Goal: Task Accomplishment & Management: Use online tool/utility

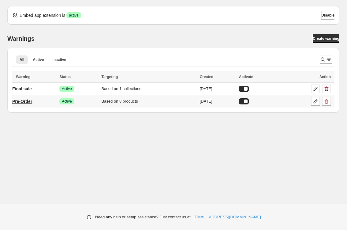
click at [29, 100] on p "Pre-Order" at bounding box center [22, 101] width 20 height 6
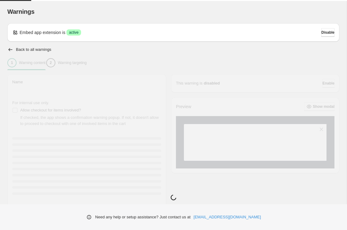
type input "*********"
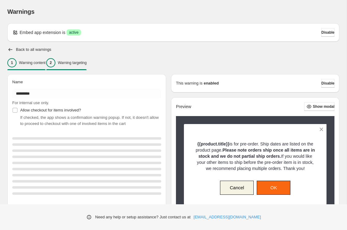
click at [87, 64] on p "Warning targeting" at bounding box center [72, 62] width 29 height 5
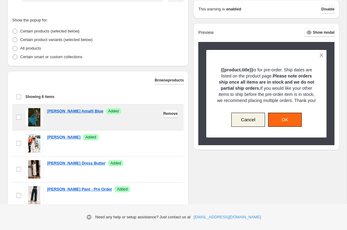
click at [166, 113] on span "Remove" at bounding box center [170, 113] width 14 height 5
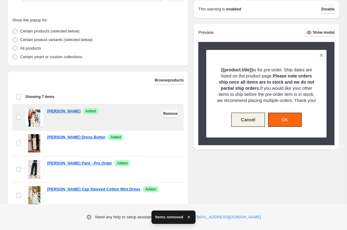
click at [166, 114] on span "Remove" at bounding box center [170, 113] width 14 height 5
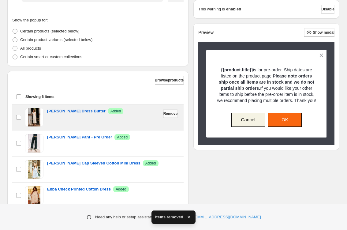
click at [172, 111] on span "Remove" at bounding box center [170, 113] width 14 height 5
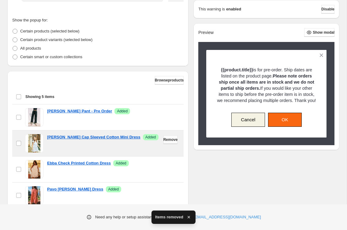
click at [167, 140] on span "Remove" at bounding box center [170, 139] width 14 height 5
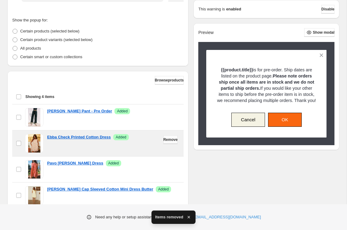
click at [167, 139] on span "Remove" at bounding box center [170, 139] width 14 height 5
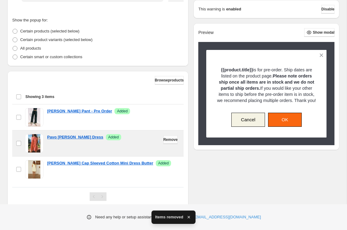
click at [168, 140] on span "Remove" at bounding box center [170, 139] width 14 height 5
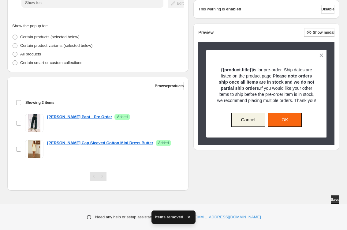
scroll to position [127, 0]
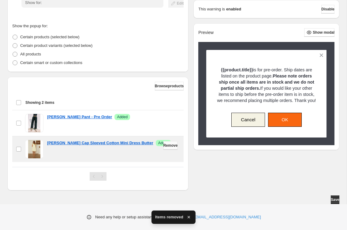
click at [166, 145] on span "Remove" at bounding box center [170, 145] width 14 height 5
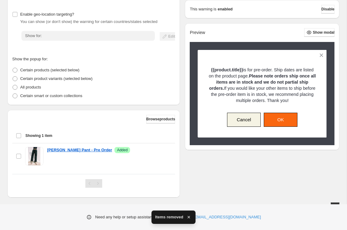
scroll to position [101, 0]
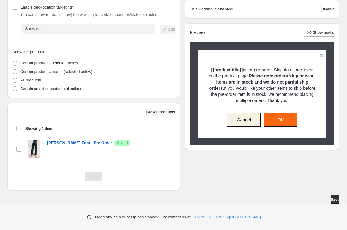
click at [162, 113] on span "Browse products" at bounding box center [160, 111] width 29 height 5
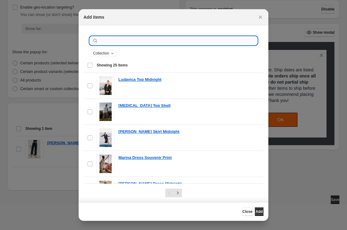
click at [132, 41] on input ":r1a:" at bounding box center [178, 40] width 158 height 9
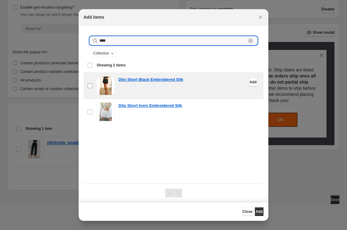
type input "****"
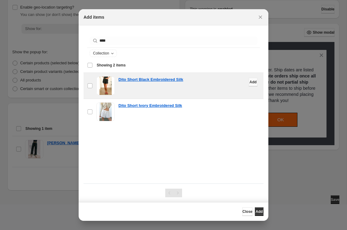
click at [252, 82] on span "Add" at bounding box center [252, 81] width 7 height 5
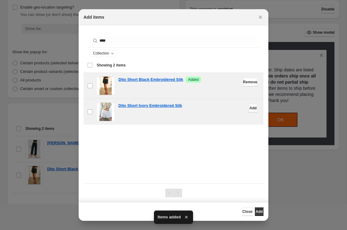
click at [249, 107] on span "Add" at bounding box center [252, 107] width 7 height 5
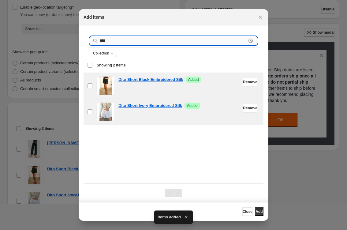
drag, startPoint x: 116, startPoint y: 41, endPoint x: 100, endPoint y: 41, distance: 16.2
click at [100, 41] on input "****" at bounding box center [172, 40] width 147 height 9
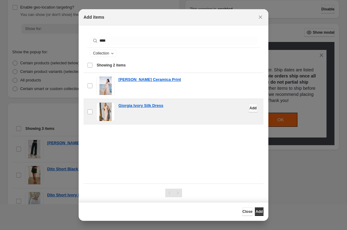
click at [249, 108] on span "Add" at bounding box center [252, 107] width 7 height 5
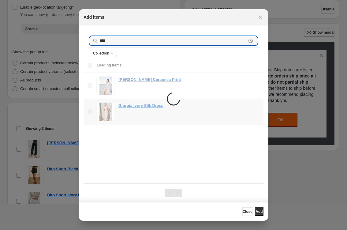
drag, startPoint x: 116, startPoint y: 42, endPoint x: 77, endPoint y: 41, distance: 39.1
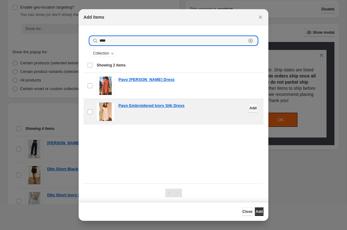
type input "****"
click at [249, 109] on span "Add" at bounding box center [252, 107] width 7 height 5
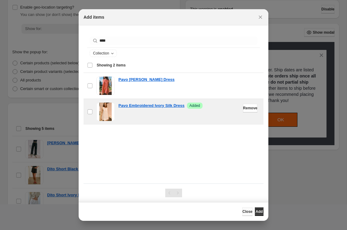
click at [242, 211] on span "Close" at bounding box center [247, 211] width 10 height 5
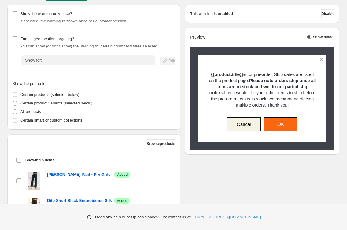
scroll to position [0, 0]
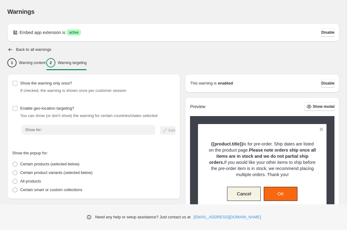
click at [84, 61] on p "Warning targeting" at bounding box center [72, 62] width 29 height 5
click at [15, 189] on span at bounding box center [15, 189] width 5 height 5
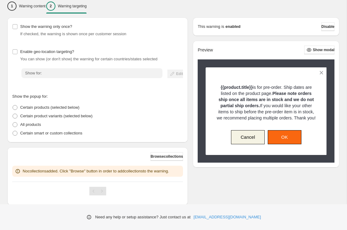
scroll to position [71, 0]
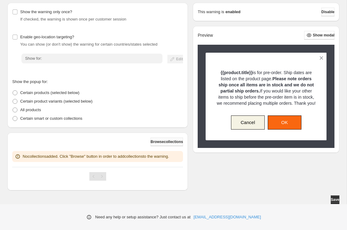
click at [167, 143] on span "Browse collections" at bounding box center [166, 141] width 32 height 5
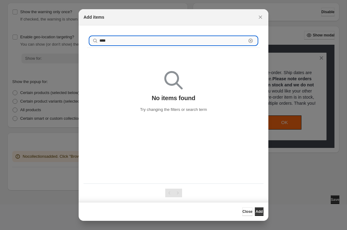
click at [116, 41] on input "****" at bounding box center [172, 40] width 147 height 9
click at [260, 16] on icon "Close" at bounding box center [260, 17] width 6 height 6
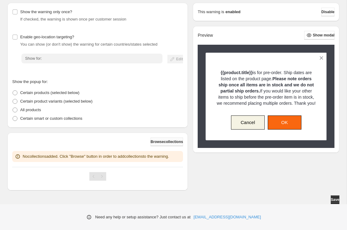
click at [168, 142] on span "Browse collections" at bounding box center [166, 141] width 32 height 5
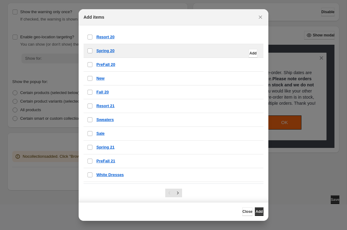
scroll to position [104, 0]
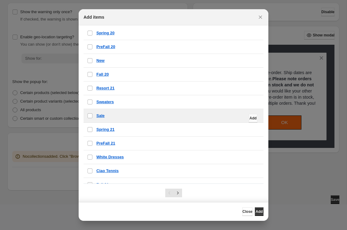
click at [249, 117] on span "Add" at bounding box center [252, 118] width 7 height 5
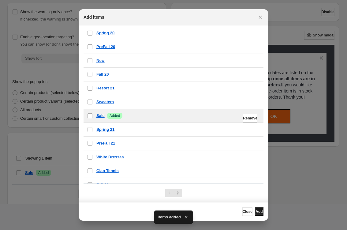
click at [259, 212] on span "Add" at bounding box center [258, 211] width 7 height 5
click at [242, 212] on span "Close" at bounding box center [247, 211] width 10 height 5
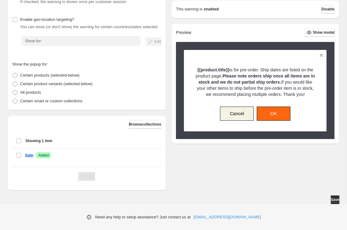
scroll to position [95, 0]
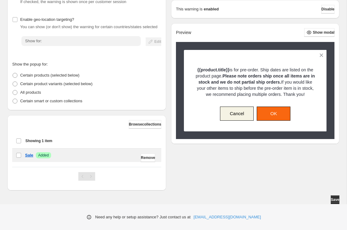
click at [74, 154] on div "Sale Success Added" at bounding box center [91, 155] width 132 height 6
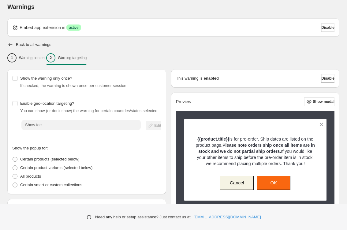
scroll to position [0, 0]
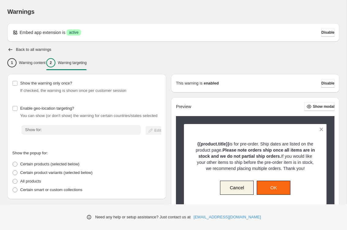
click at [87, 62] on p "Warning targeting" at bounding box center [72, 62] width 29 height 5
click at [34, 62] on p "Warning content" at bounding box center [32, 62] width 27 height 5
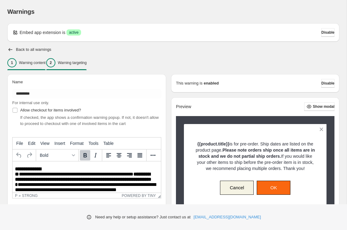
click at [84, 61] on p "Warning targeting" at bounding box center [72, 62] width 29 height 5
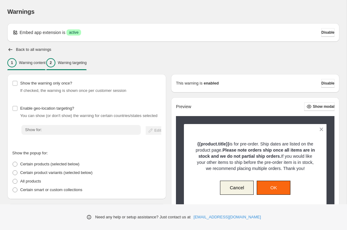
click at [34, 62] on p "Warning content" at bounding box center [32, 62] width 27 height 5
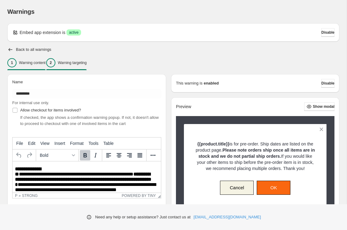
click at [84, 63] on p "Warning targeting" at bounding box center [72, 62] width 29 height 5
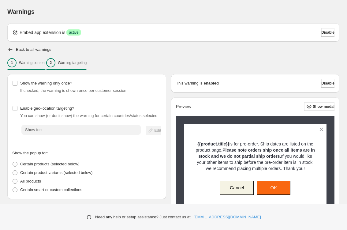
click at [39, 63] on p "Warning content" at bounding box center [32, 62] width 27 height 5
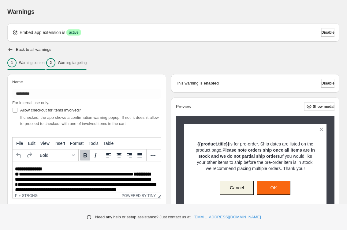
click at [86, 60] on div "2 Warning targeting" at bounding box center [66, 62] width 40 height 9
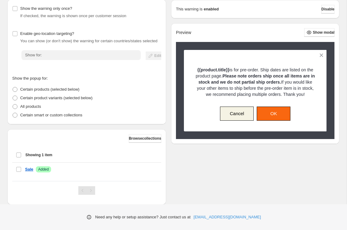
scroll to position [95, 0]
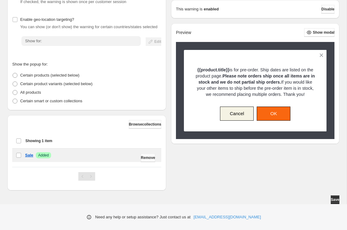
click at [147, 157] on span "Remove" at bounding box center [148, 157] width 14 height 5
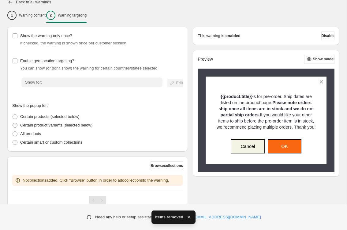
scroll to position [0, 0]
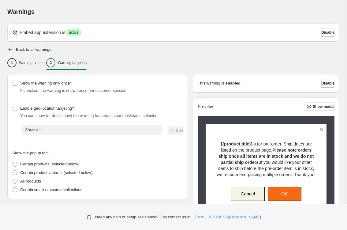
click at [9, 49] on icon "button" at bounding box center [10, 49] width 6 height 6
click at [35, 62] on p "Warning content" at bounding box center [32, 62] width 27 height 5
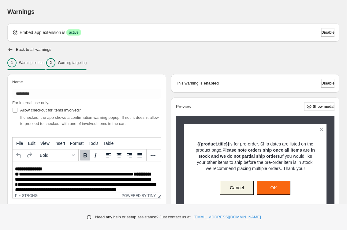
click at [84, 62] on p "Warning targeting" at bounding box center [72, 62] width 29 height 5
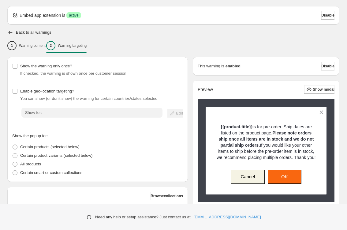
scroll to position [42, 0]
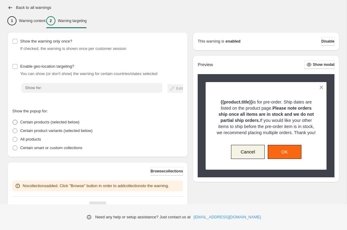
click at [14, 122] on span at bounding box center [15, 122] width 5 height 5
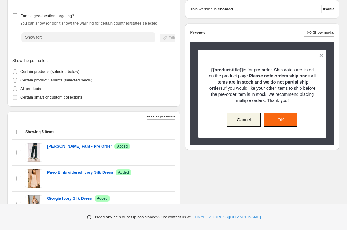
scroll to position [0, 0]
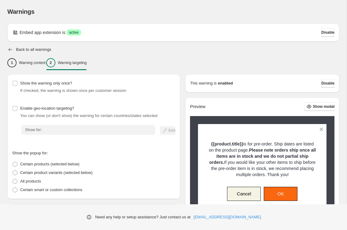
click at [10, 50] on icon "button" at bounding box center [10, 49] width 6 height 6
click at [13, 49] on icon "button" at bounding box center [10, 49] width 6 height 6
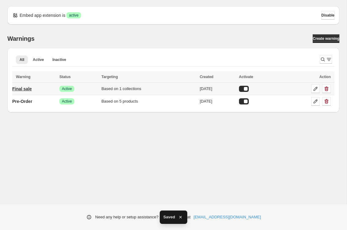
click at [27, 89] on p "Final sale" at bounding box center [22, 89] width 20 height 6
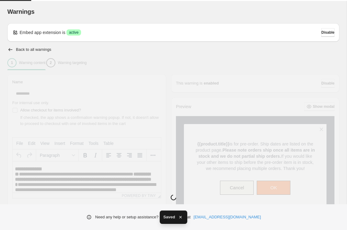
type input "**********"
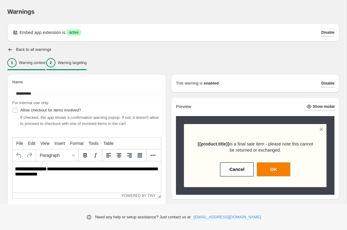
click at [86, 63] on p "Warning targeting" at bounding box center [72, 62] width 29 height 5
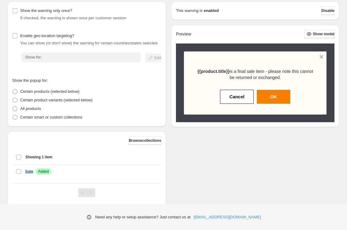
scroll to position [92, 0]
